Goal: Task Accomplishment & Management: Complete application form

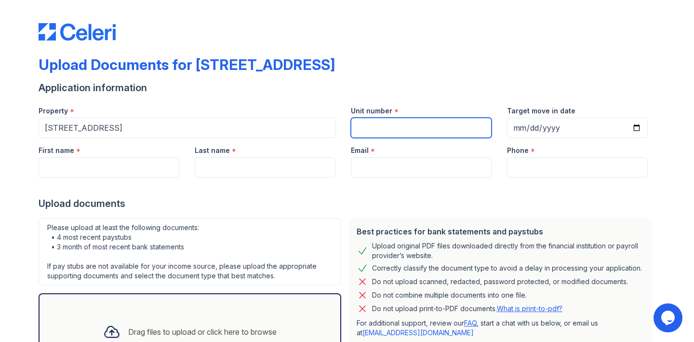
click at [389, 128] on input "Unit number" at bounding box center [421, 128] width 141 height 20
type input "6B"
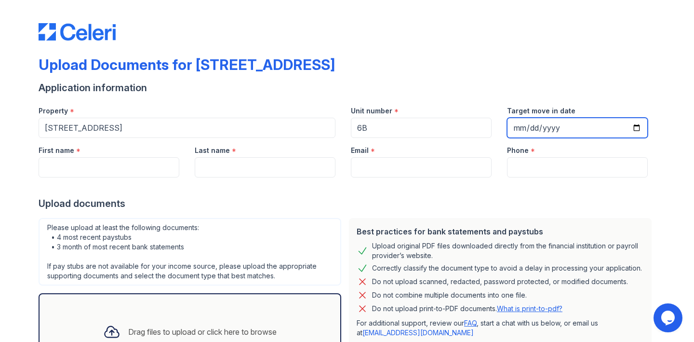
click at [516, 125] on input "Target move in date" at bounding box center [577, 128] width 141 height 20
type input "[DATE]"
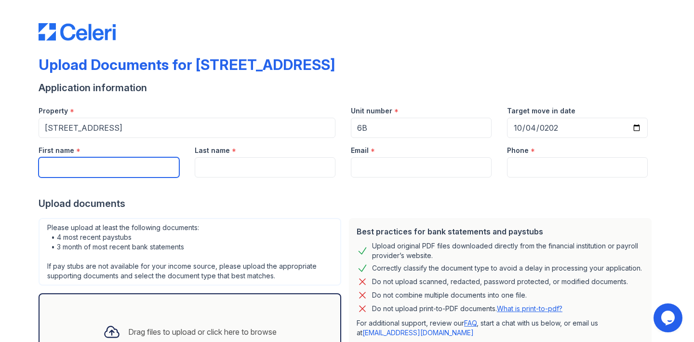
click at [156, 175] on input "First name" at bounding box center [109, 167] width 141 height 20
type input "[PERSON_NAME]"
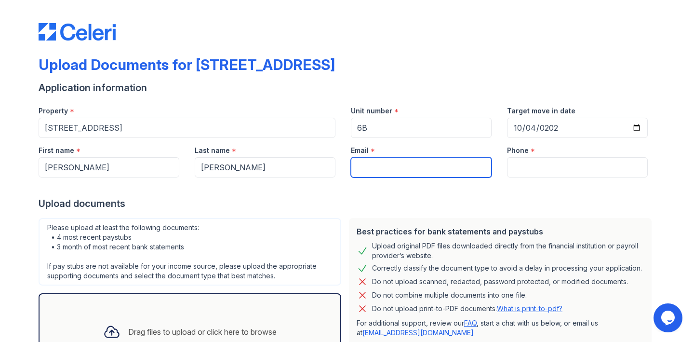
type input "[EMAIL_ADDRESS][DOMAIN_NAME]"
type input "3479709826"
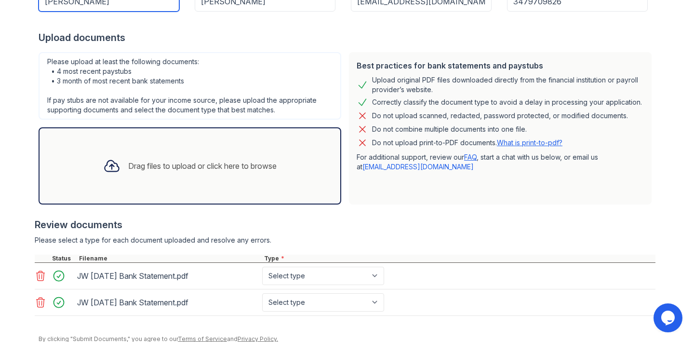
scroll to position [189, 0]
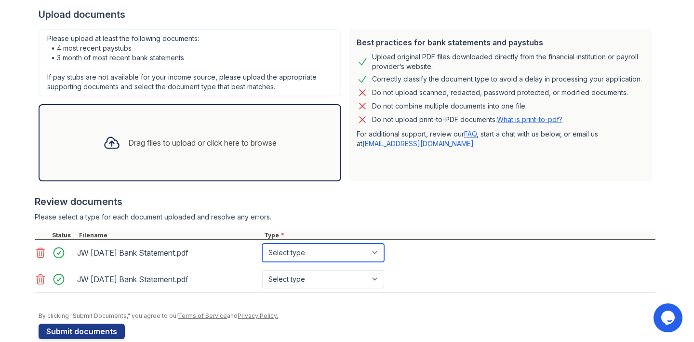
click at [343, 248] on select "Select type Paystub Bank Statement Offer Letter Tax Documents Benefit Award Let…" at bounding box center [323, 252] width 122 height 18
select select "bank_statement"
click at [262, 243] on select "Select type Paystub Bank Statement Offer Letter Tax Documents Benefit Award Let…" at bounding box center [323, 252] width 122 height 18
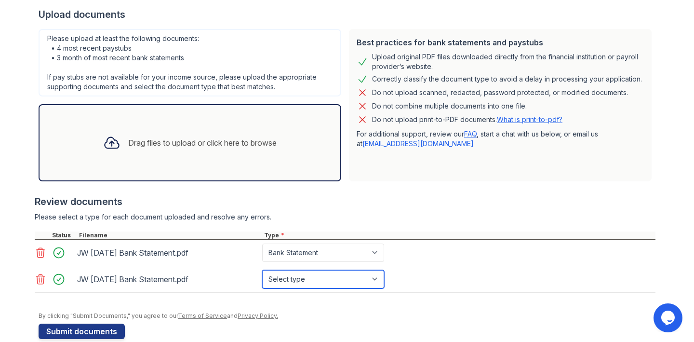
click at [328, 278] on select "Select type Paystub Bank Statement Offer Letter Tax Documents Benefit Award Let…" at bounding box center [323, 279] width 122 height 18
select select "bank_statement"
click at [262, 270] on select "Select type Paystub Bank Statement Offer Letter Tax Documents Benefit Award Let…" at bounding box center [323, 279] width 122 height 18
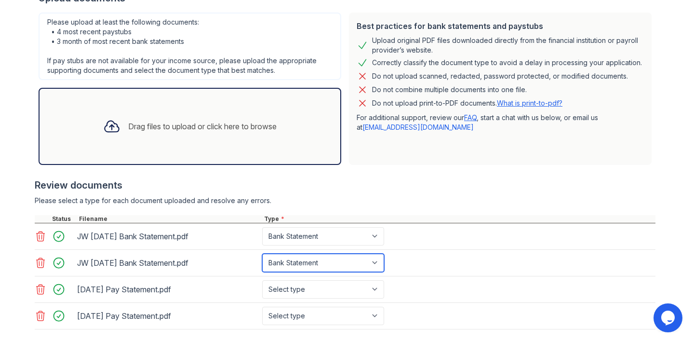
scroll to position [258, 0]
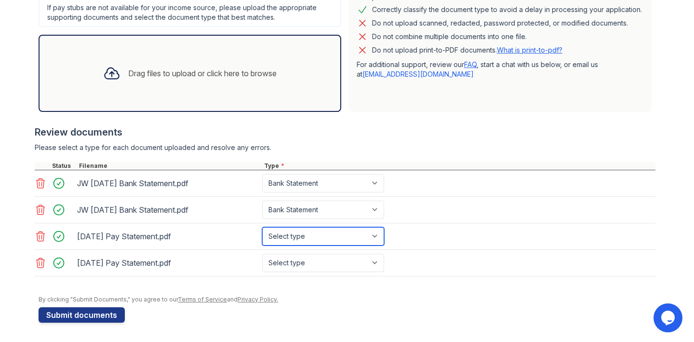
click at [373, 237] on select "Select type Paystub Bank Statement Offer Letter Tax Documents Benefit Award Let…" at bounding box center [323, 236] width 122 height 18
select select "paystub"
click at [262, 227] on select "Select type Paystub Bank Statement Offer Letter Tax Documents Benefit Award Let…" at bounding box center [323, 236] width 122 height 18
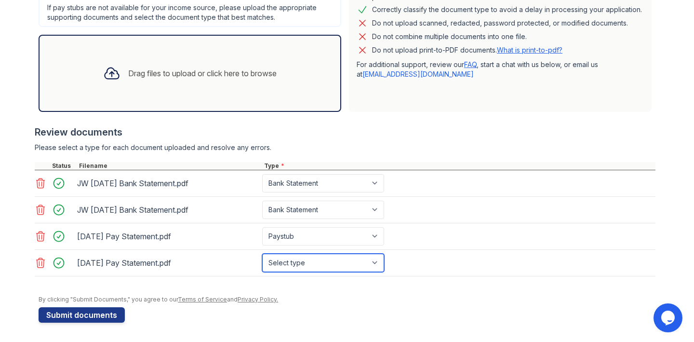
click at [359, 265] on select "Select type Paystub Bank Statement Offer Letter Tax Documents Benefit Award Let…" at bounding box center [323, 263] width 122 height 18
select select "paystub"
click at [262, 254] on select "Select type Paystub Bank Statement Offer Letter Tax Documents Benefit Award Let…" at bounding box center [323, 263] width 122 height 18
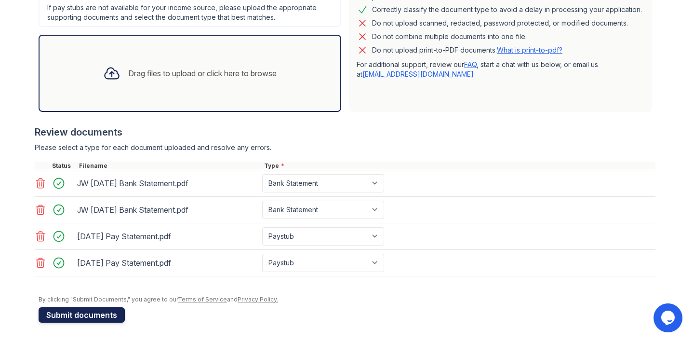
click at [93, 316] on button "Submit documents" at bounding box center [82, 314] width 86 height 15
